Goal: Transaction & Acquisition: Purchase product/service

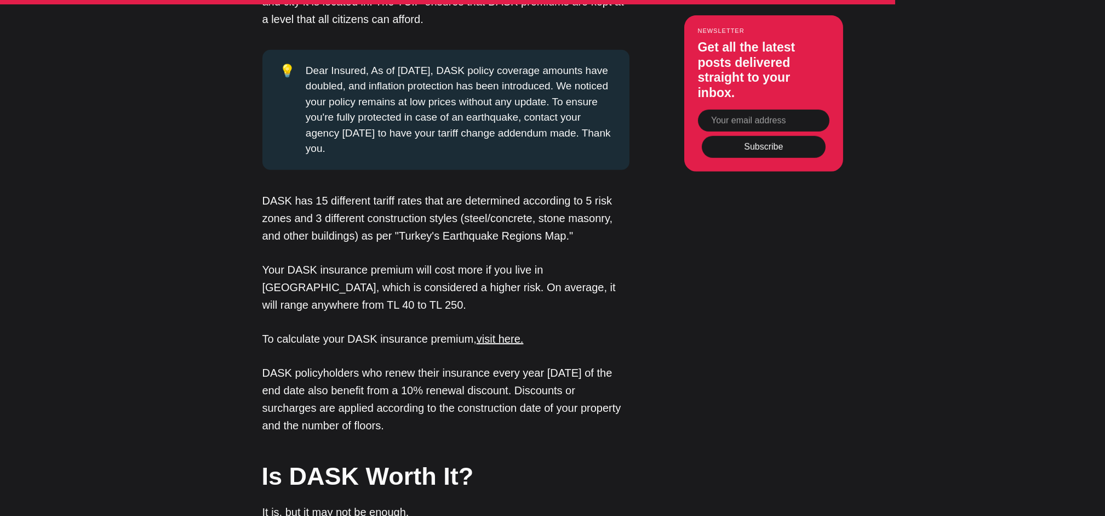
scroll to position [3133, 0]
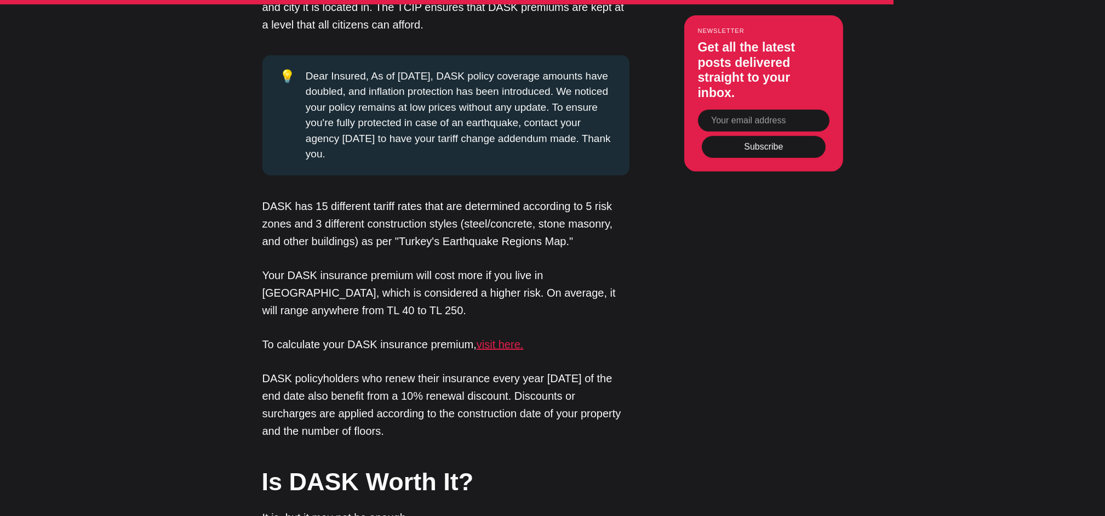
click at [498, 338] on link "visit here." at bounding box center [500, 344] width 47 height 12
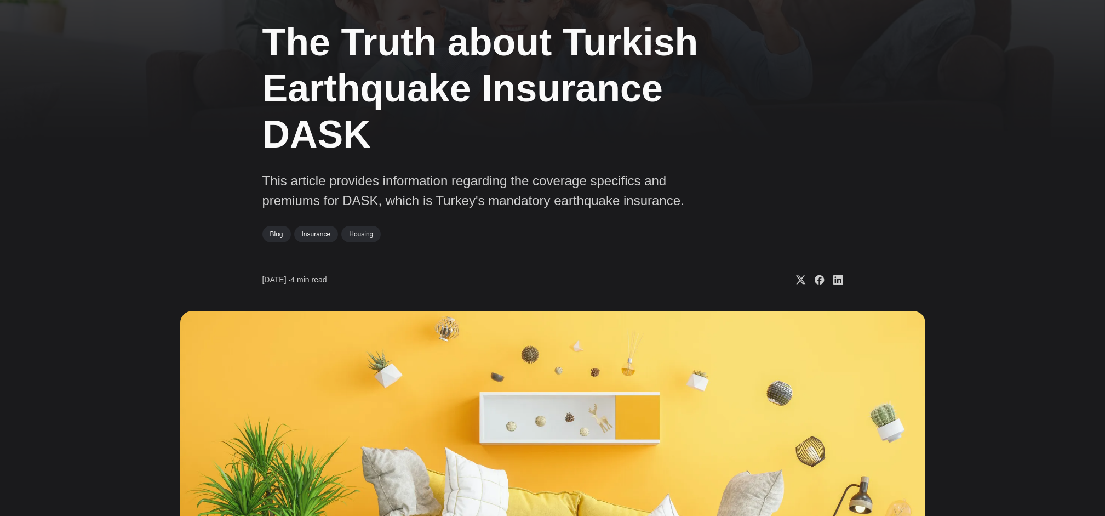
scroll to position [0, 0]
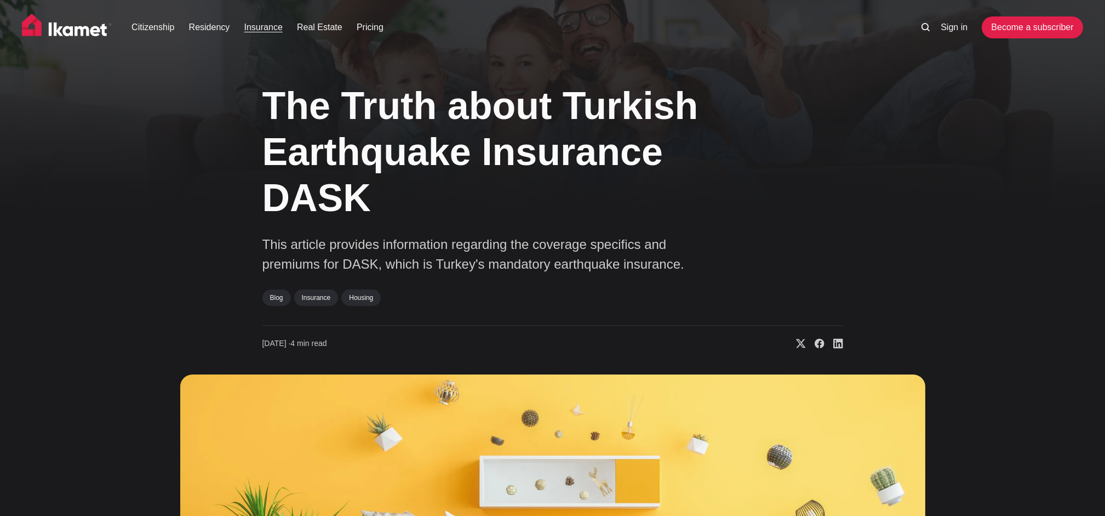
click at [260, 26] on link "Insurance" at bounding box center [263, 27] width 38 height 13
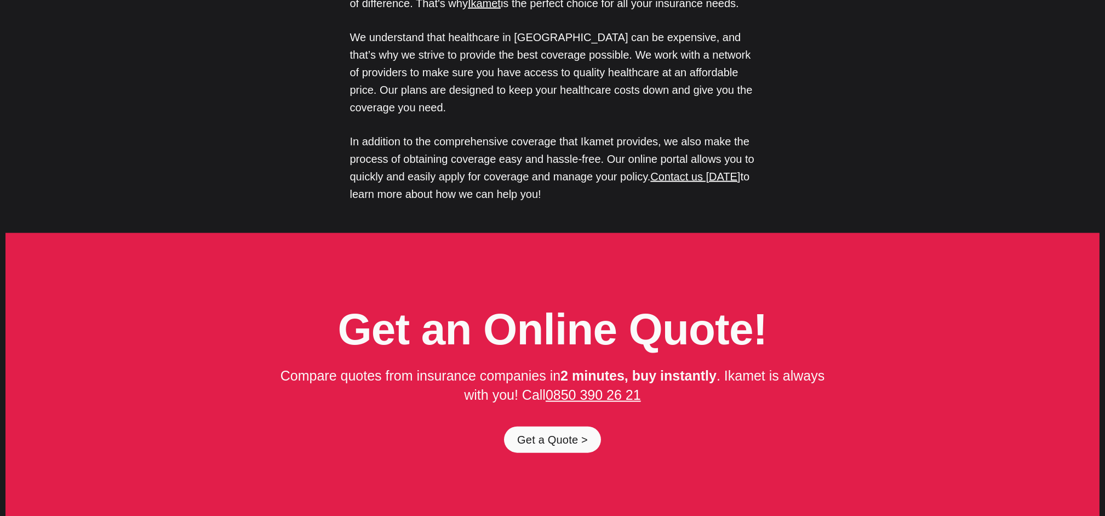
scroll to position [5358, 0]
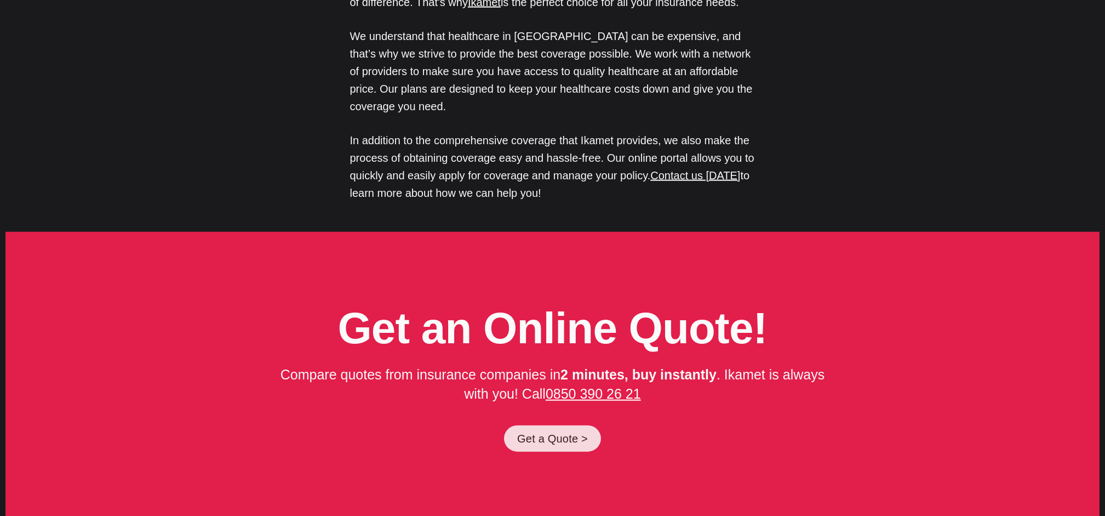
click at [544, 425] on link "Get a Quote >" at bounding box center [552, 438] width 97 height 26
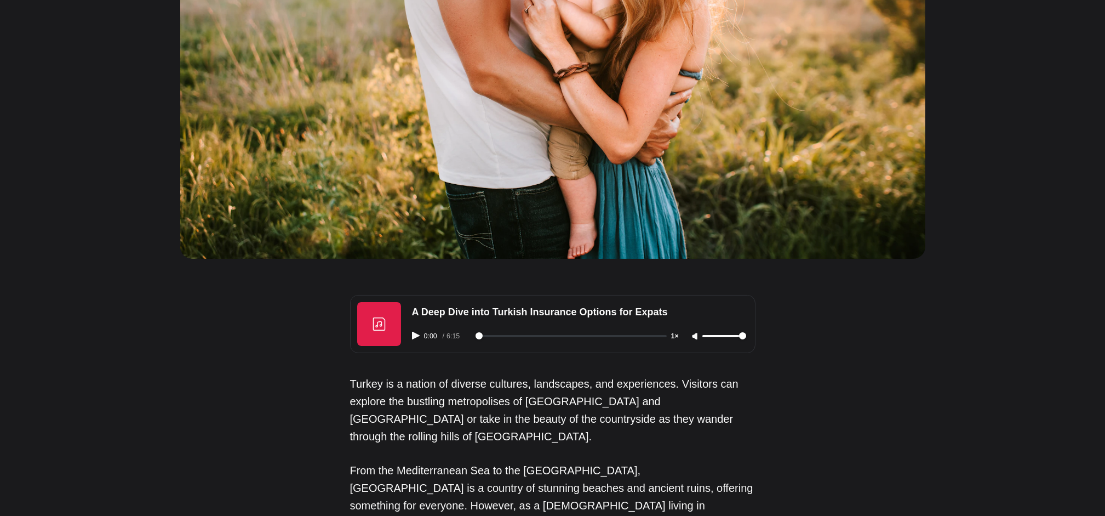
scroll to position [0, 0]
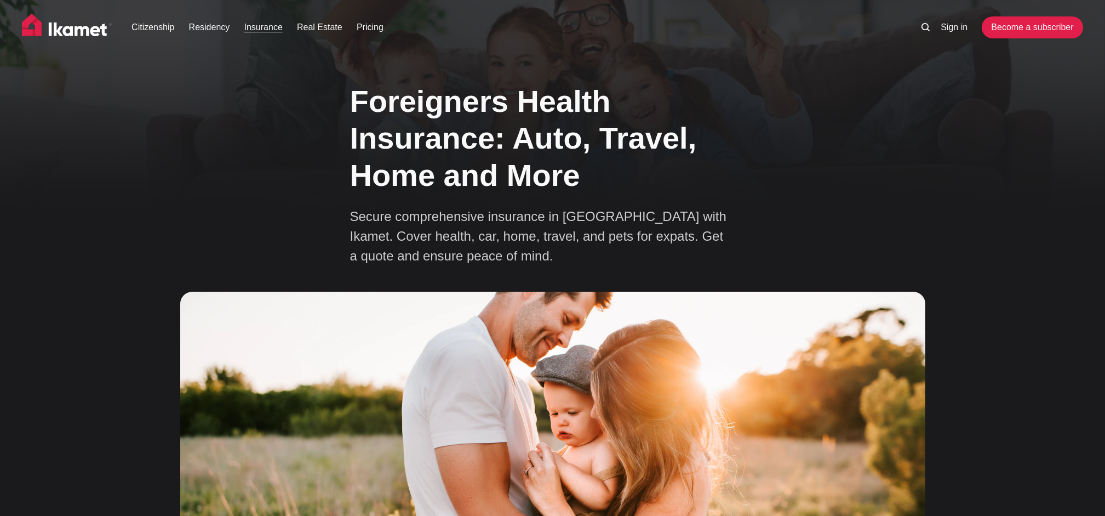
click at [273, 28] on link "Insurance" at bounding box center [263, 27] width 38 height 13
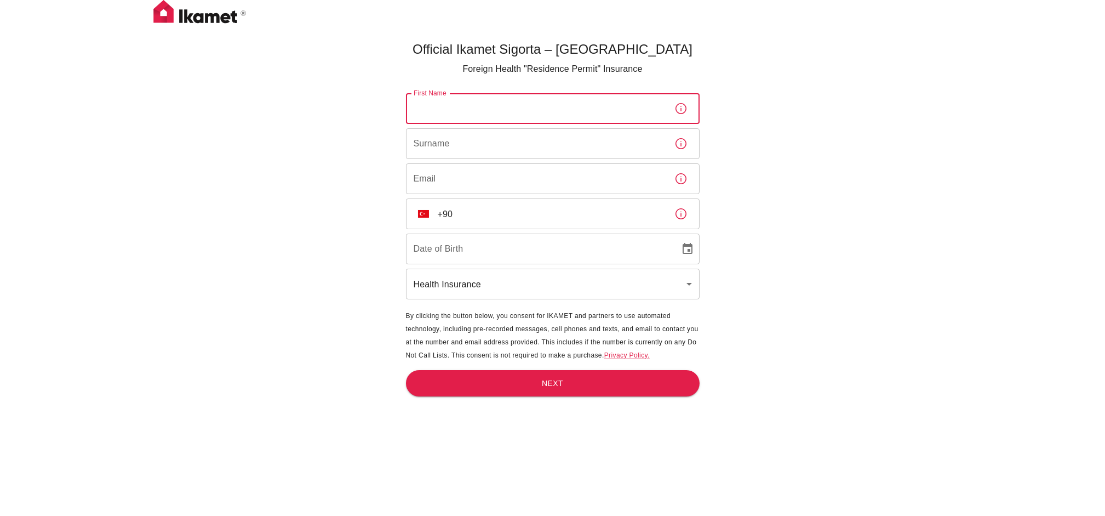
click at [436, 108] on input "First Name" at bounding box center [536, 108] width 260 height 31
click at [489, 106] on input "MR ADAM D LANE" at bounding box center [536, 108] width 260 height 31
type input "M"
type input "Adam"
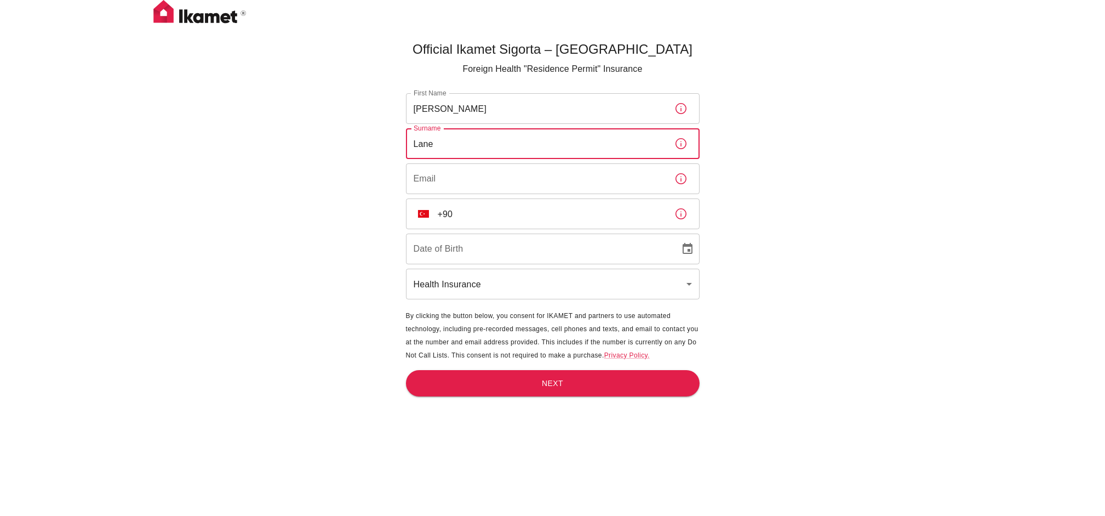
type input "Lane"
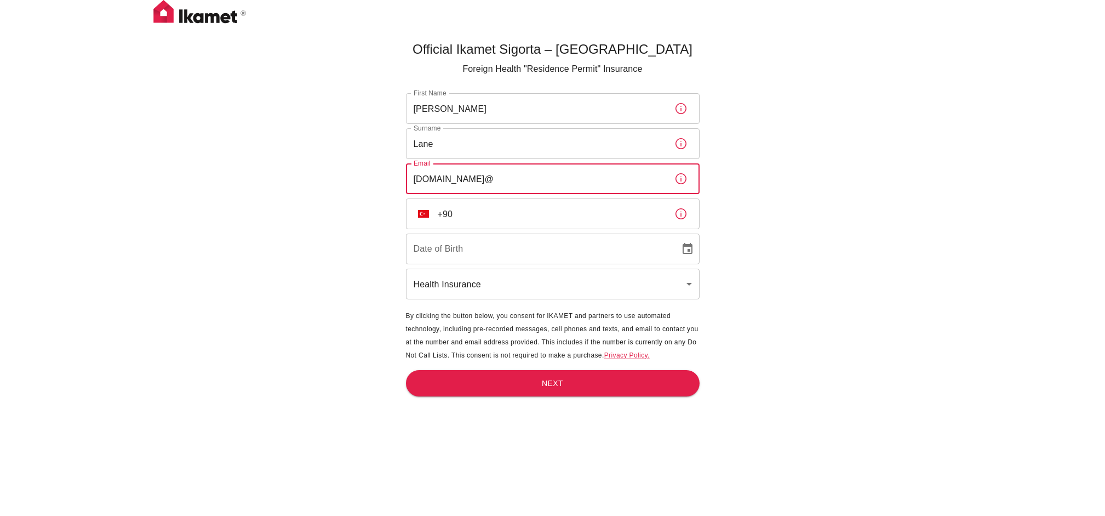
type input "71lane.ad@gmail.com"
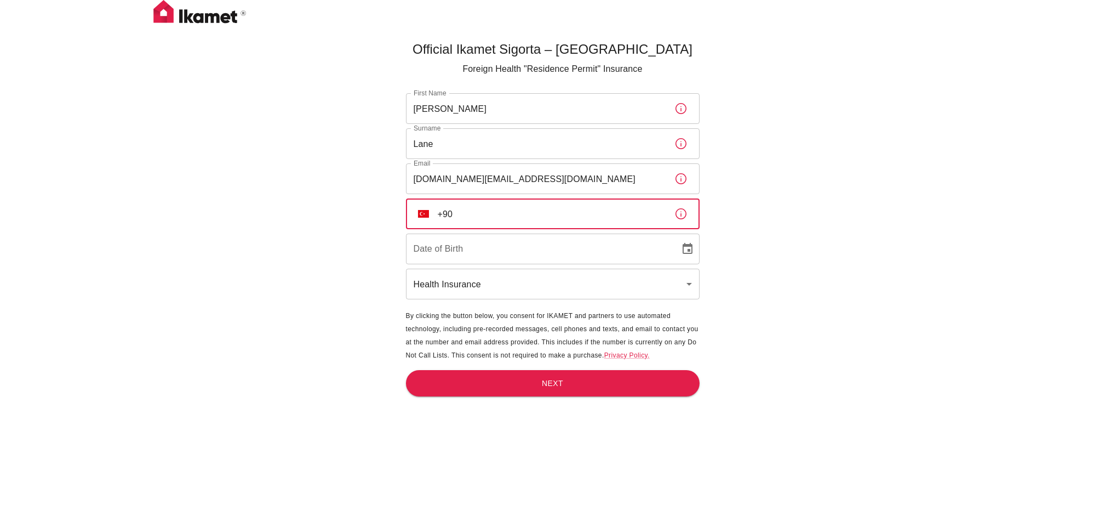
click at [453, 210] on input "+90" at bounding box center [552, 213] width 228 height 31
type input "+44 7592 493460"
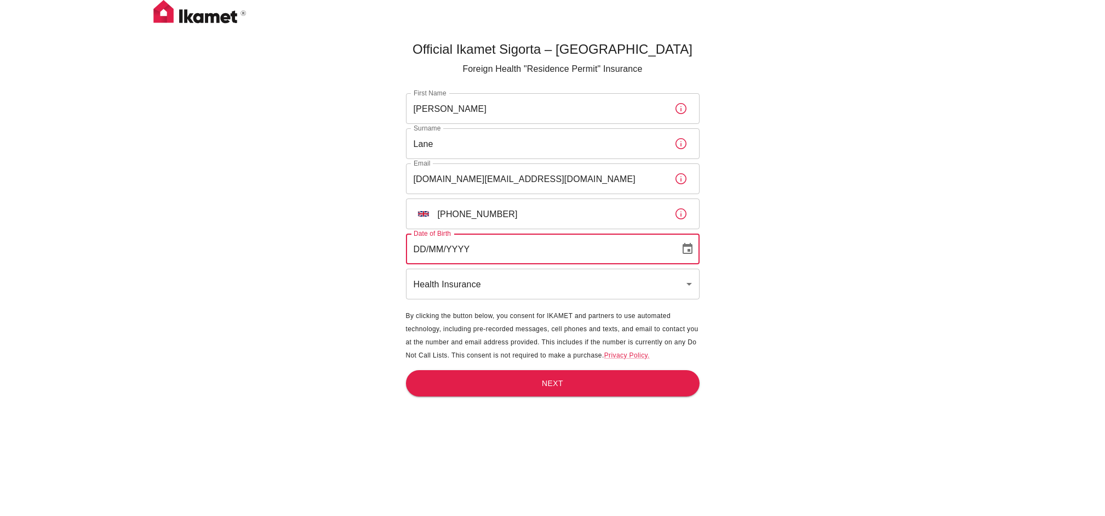
click at [457, 244] on input "DD/MM/YYYY" at bounding box center [539, 248] width 266 height 31
type input "24/01/1968"
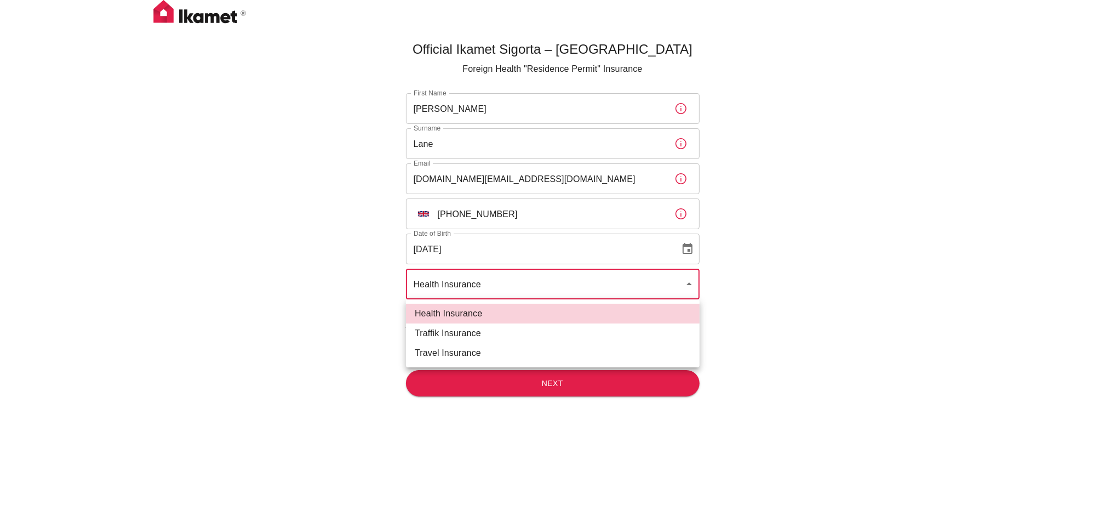
click at [687, 284] on body "Official Ikamet Sigorta – Turkey Foreign Health "Residence Permit" Insurance Fi…" at bounding box center [558, 276] width 1116 height 552
click at [778, 310] on div at bounding box center [558, 258] width 1116 height 516
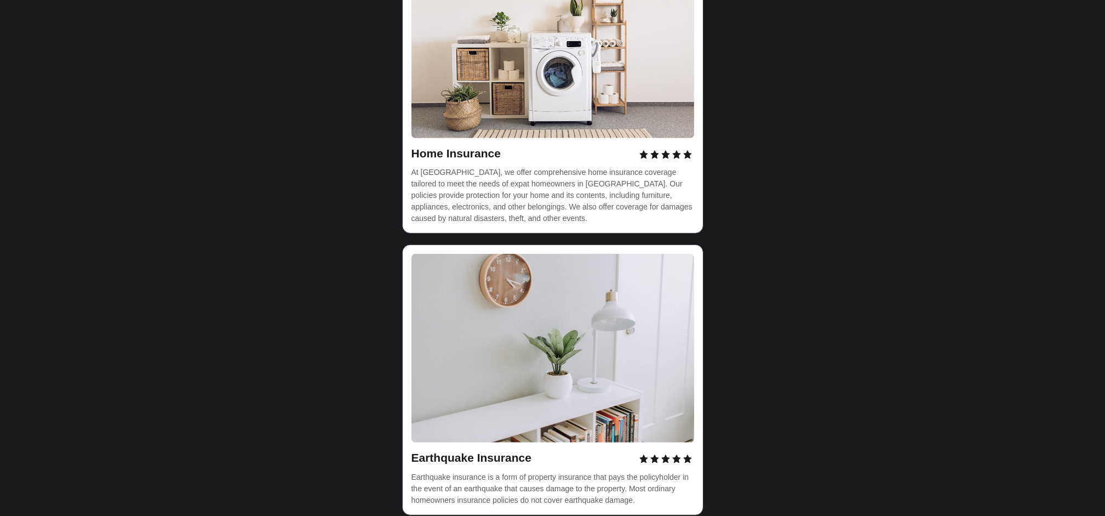
scroll to position [3112, 0]
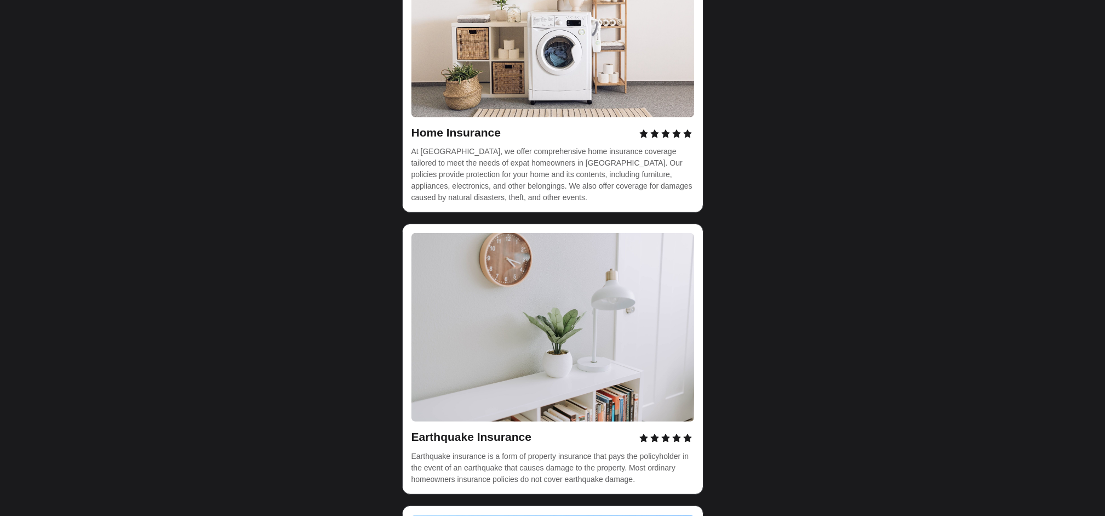
click at [476, 266] on img at bounding box center [553, 327] width 283 height 189
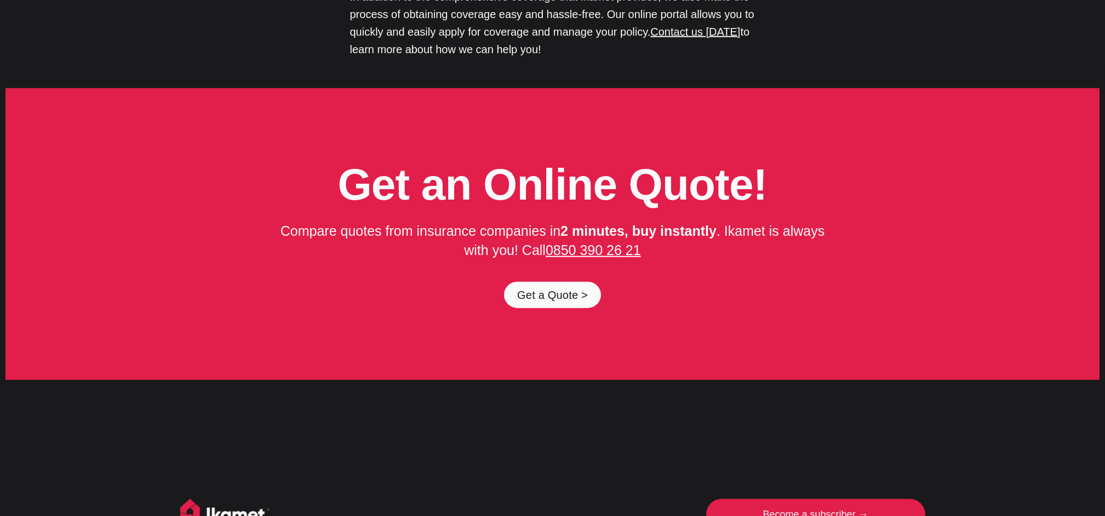
scroll to position [5490, 0]
